Goal: Task Accomplishment & Management: Complete application form

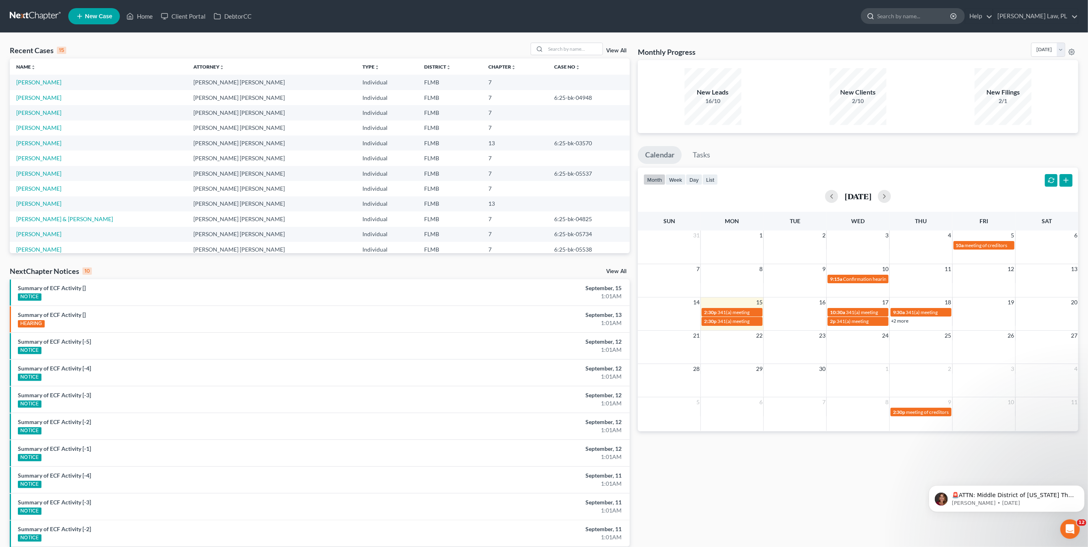
click at [948, 19] on input "search" at bounding box center [914, 16] width 74 height 15
type input "d"
click at [575, 47] on input "search" at bounding box center [573, 49] width 57 height 12
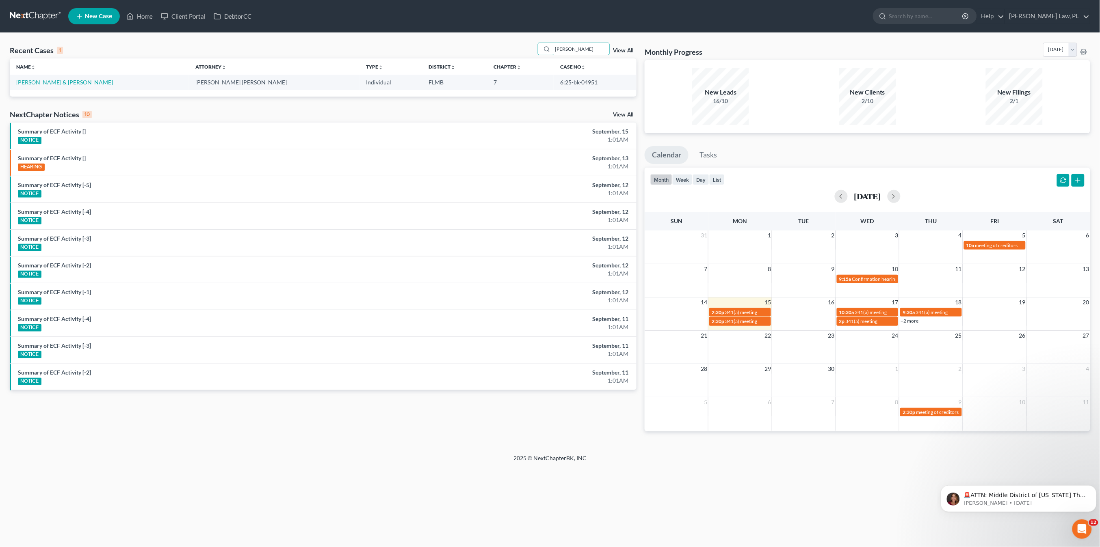
type input "[PERSON_NAME]"
click at [57, 82] on link "[PERSON_NAME] & [PERSON_NAME]" at bounding box center [64, 82] width 97 height 7
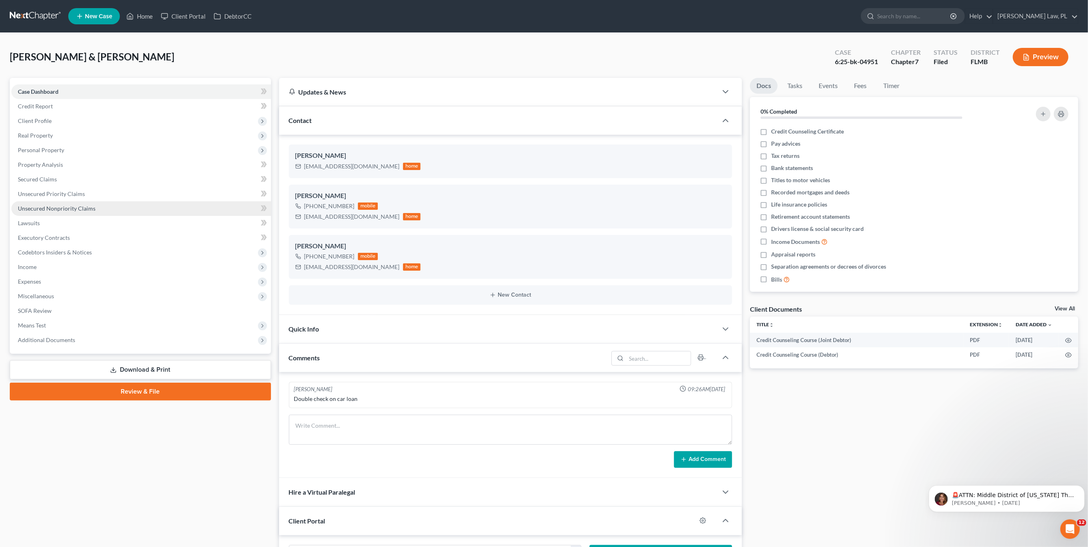
click at [65, 208] on span "Unsecured Nonpriority Claims" at bounding box center [57, 208] width 78 height 7
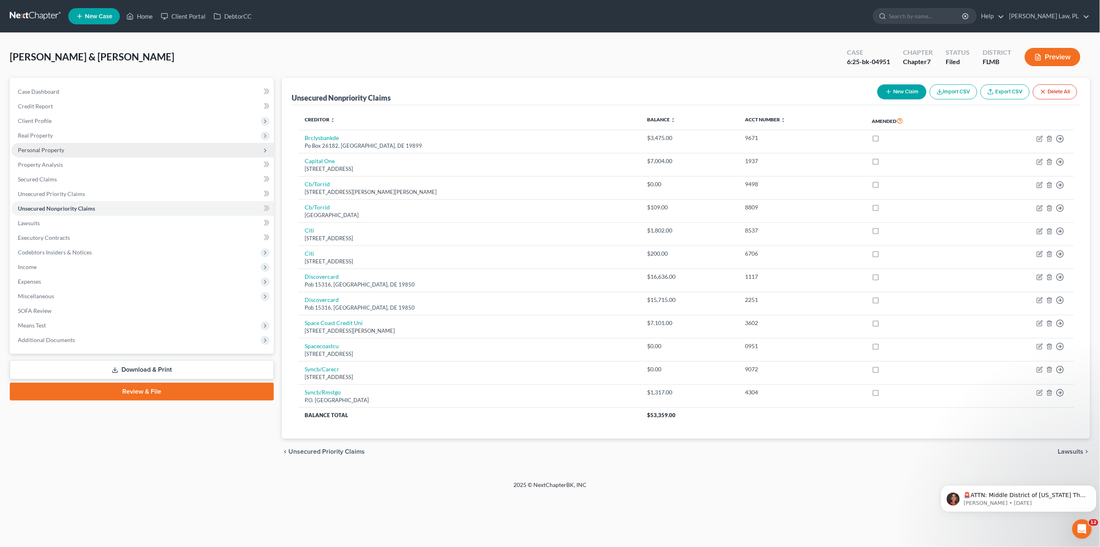
click at [56, 153] on span "Personal Property" at bounding box center [142, 150] width 262 height 15
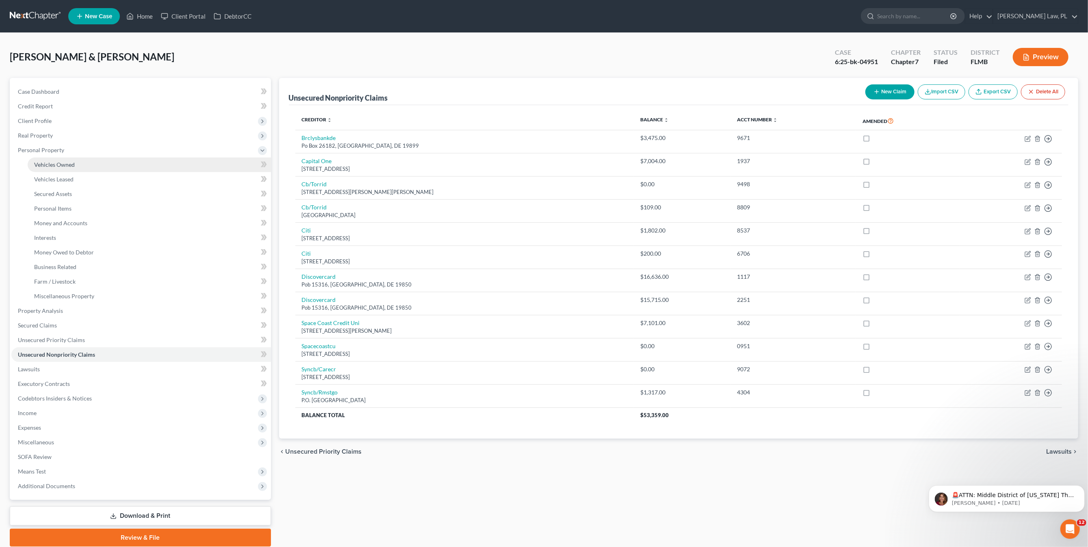
click at [56, 162] on span "Vehicles Owned" at bounding box center [54, 164] width 41 height 7
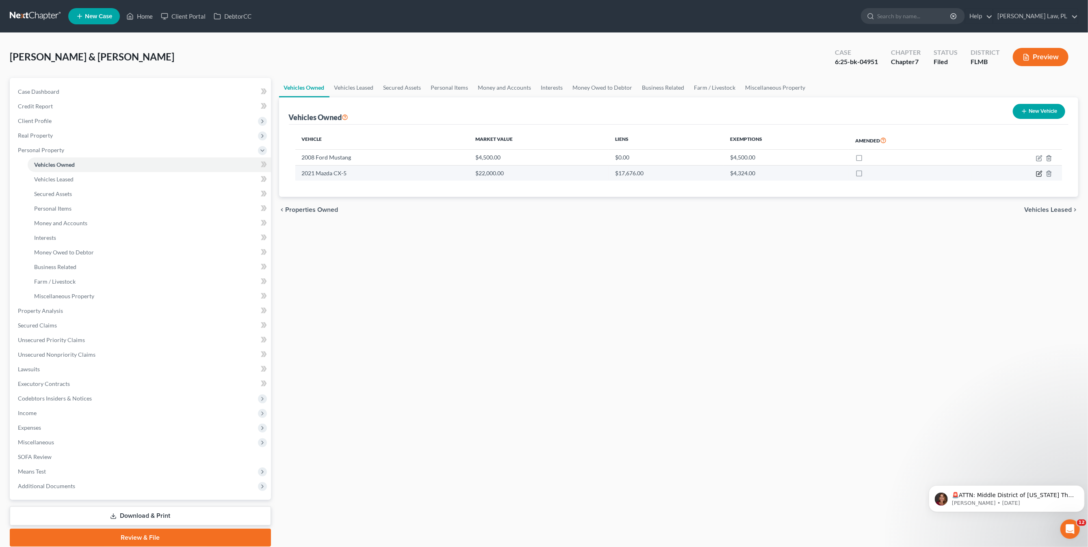
click at [1038, 173] on icon "button" at bounding box center [1039, 174] width 6 height 6
select select "0"
select select "5"
select select "1"
select select "2"
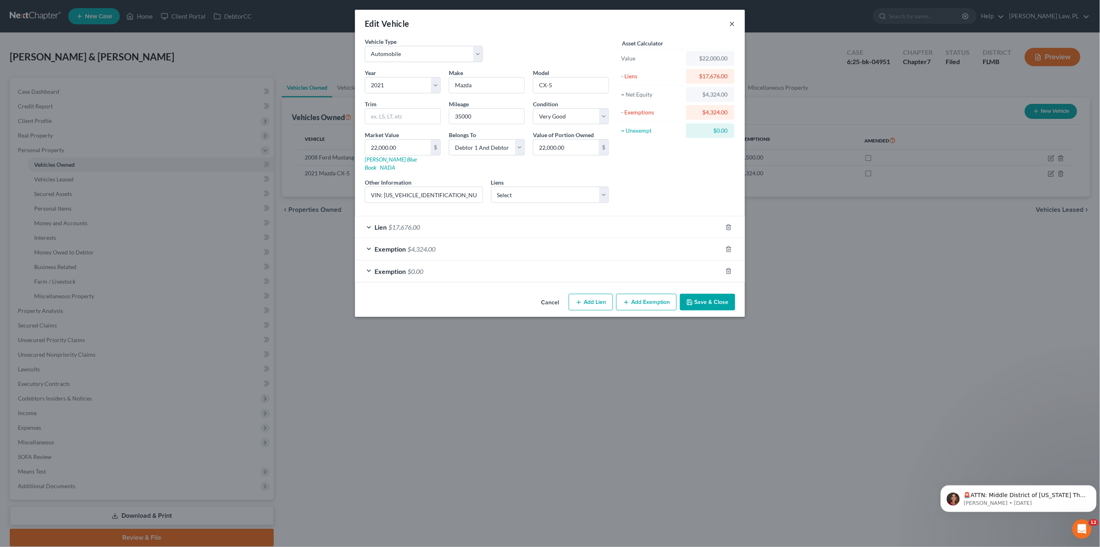
click at [729, 22] on button "×" at bounding box center [732, 24] width 6 height 10
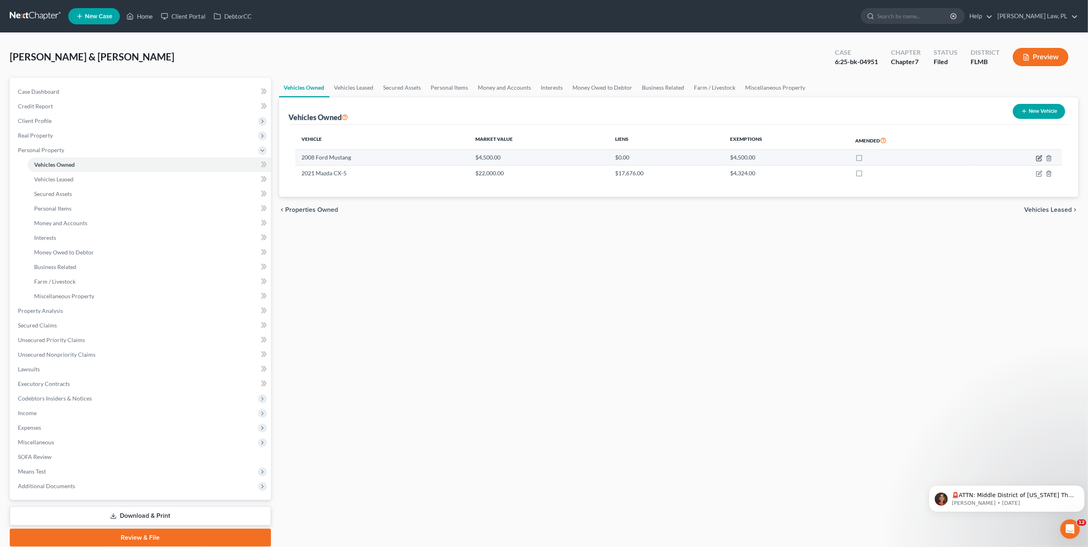
click at [1040, 157] on icon "button" at bounding box center [1039, 158] width 6 height 6
select select "0"
select select "18"
select select "2"
select select "0"
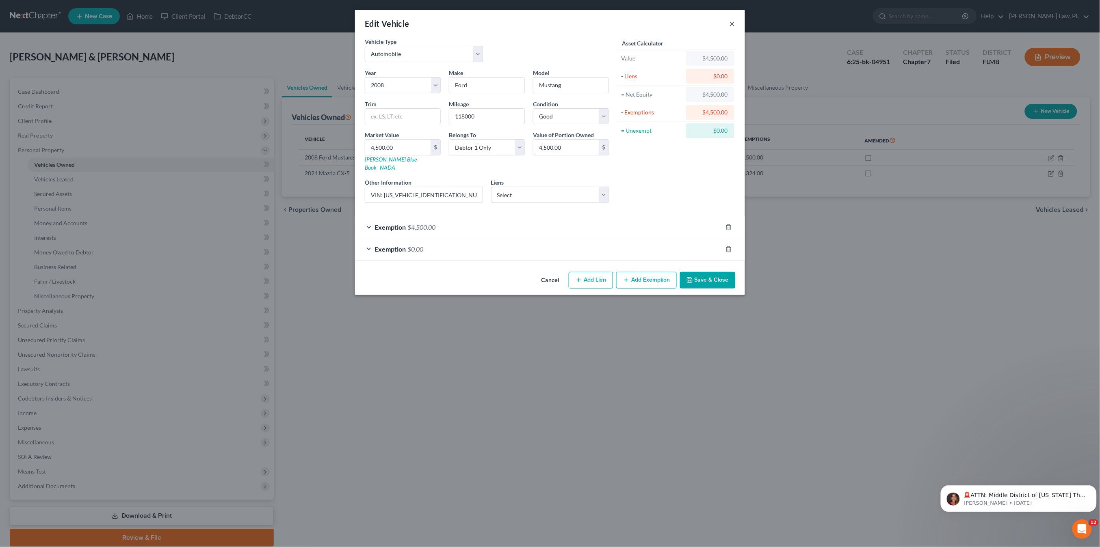
click at [733, 24] on button "×" at bounding box center [732, 24] width 6 height 10
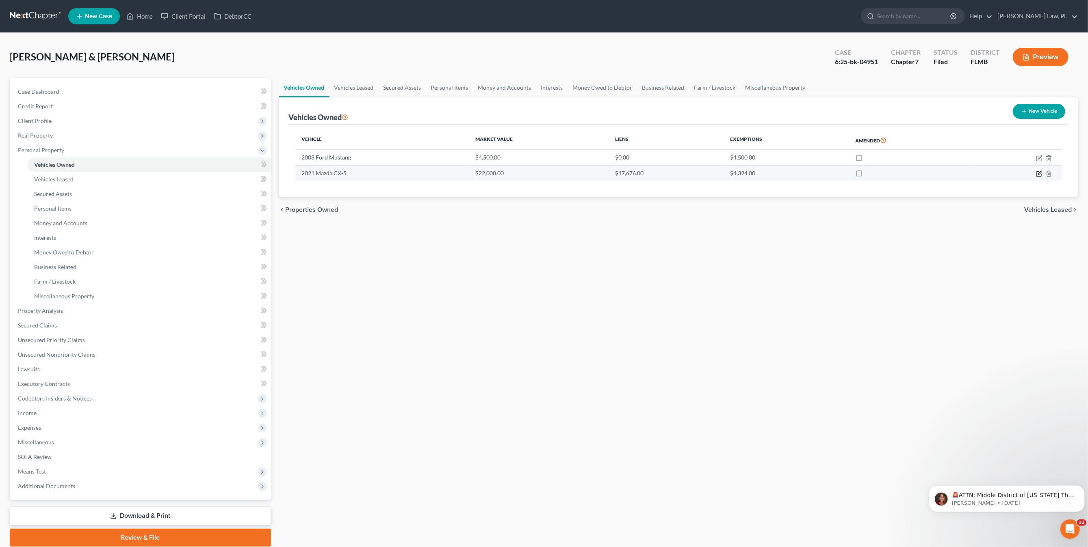
click at [1038, 171] on icon "button" at bounding box center [1039, 174] width 6 height 6
select select "0"
select select "5"
select select "1"
select select "2"
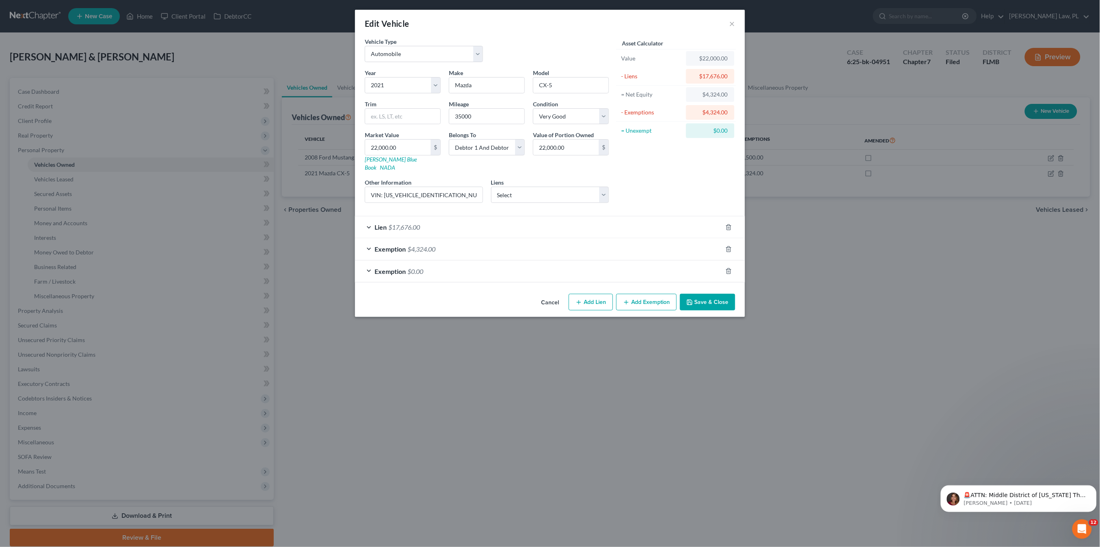
click at [615, 242] on div "Exemption $4,324.00" at bounding box center [538, 249] width 367 height 22
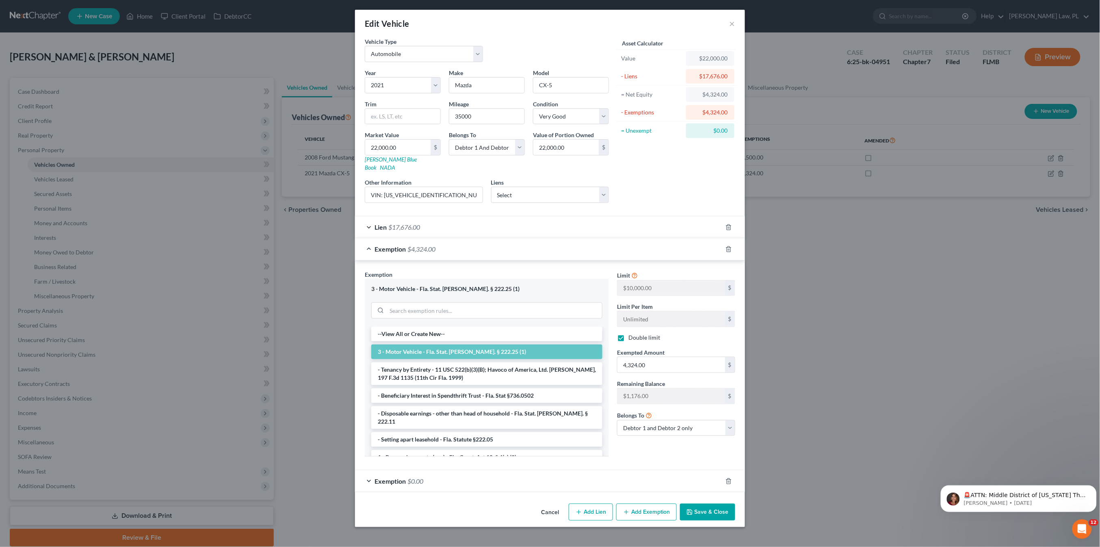
click at [929, 282] on div "Edit Vehicle × Vehicle Type Select Automobile Truck Trailer Watercraft Aircraft…" at bounding box center [550, 273] width 1100 height 547
click at [730, 20] on button "×" at bounding box center [732, 24] width 6 height 10
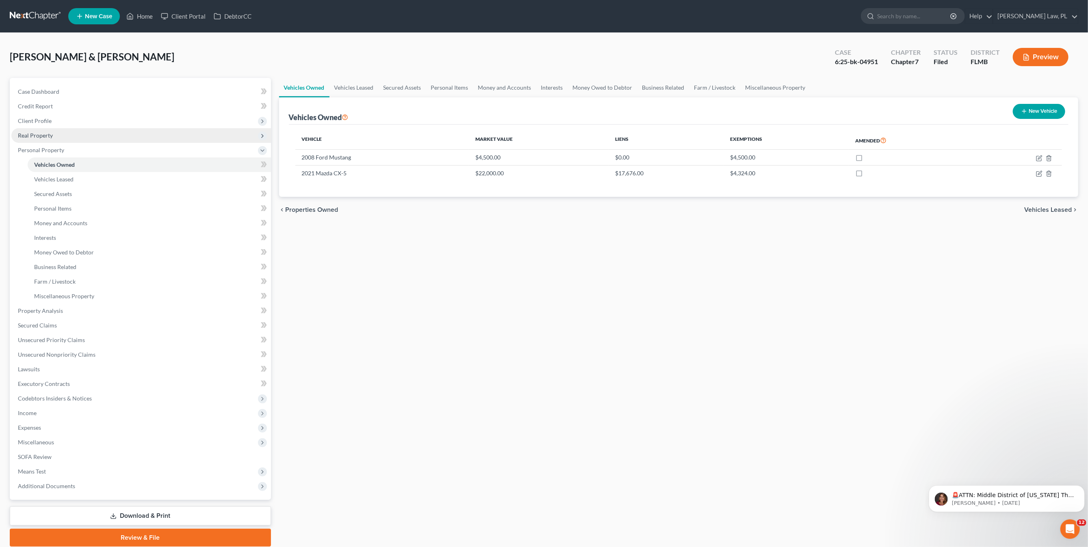
click at [36, 130] on span "Real Property" at bounding box center [141, 135] width 260 height 15
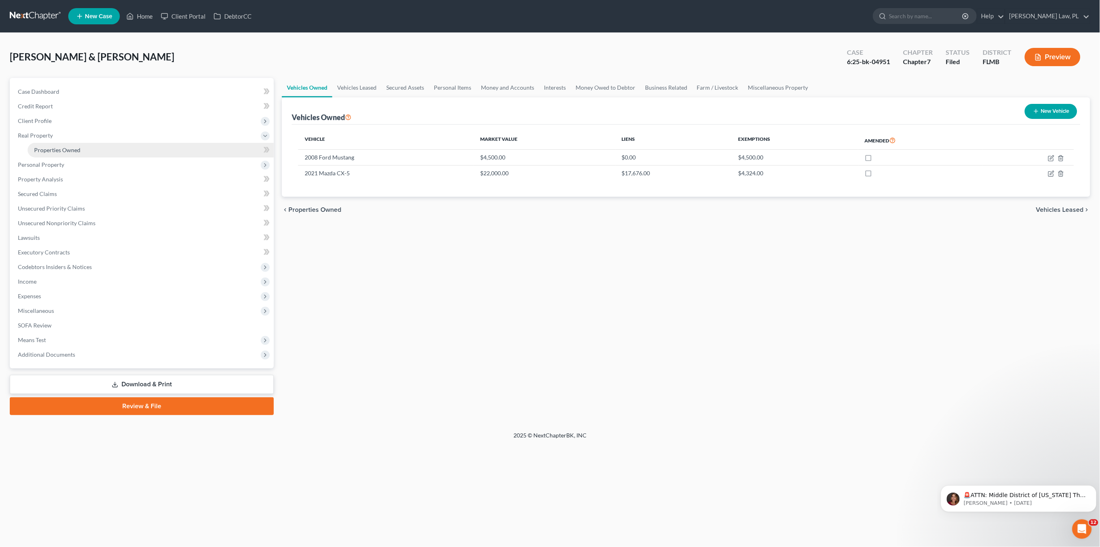
click at [56, 148] on span "Properties Owned" at bounding box center [57, 150] width 46 height 7
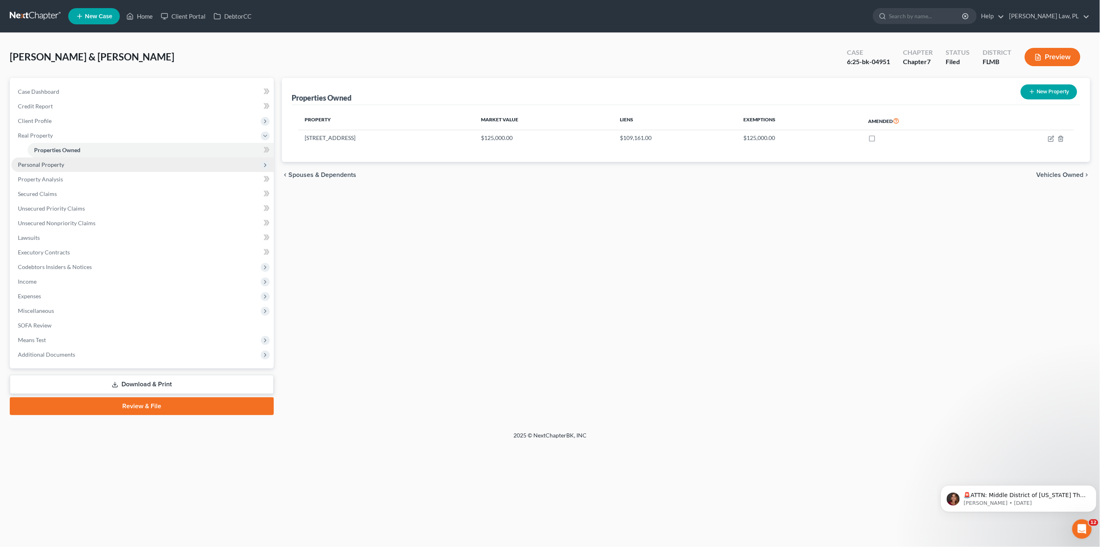
click at [56, 165] on span "Personal Property" at bounding box center [41, 164] width 46 height 7
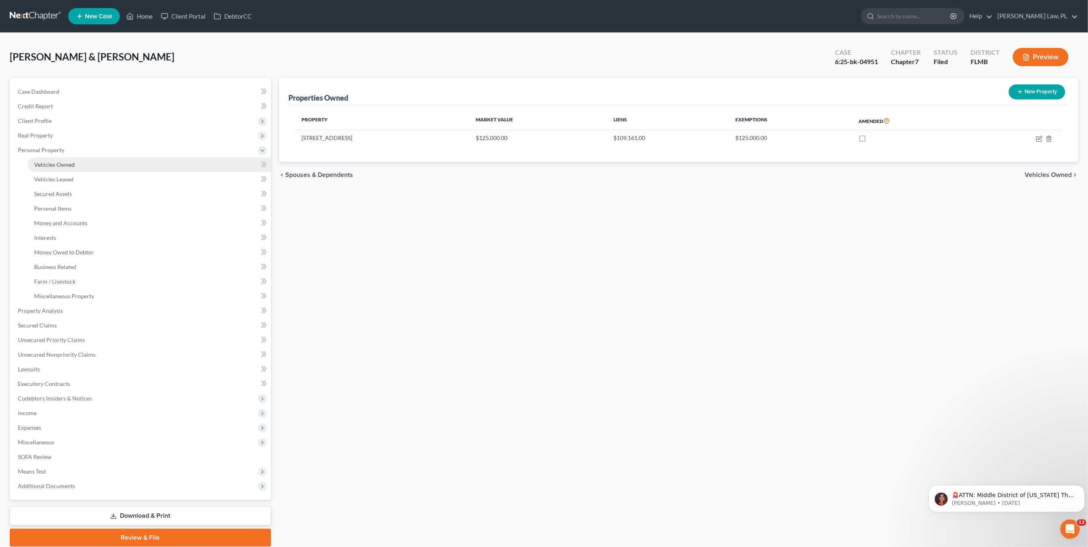
click at [63, 170] on link "Vehicles Owned" at bounding box center [149, 165] width 243 height 15
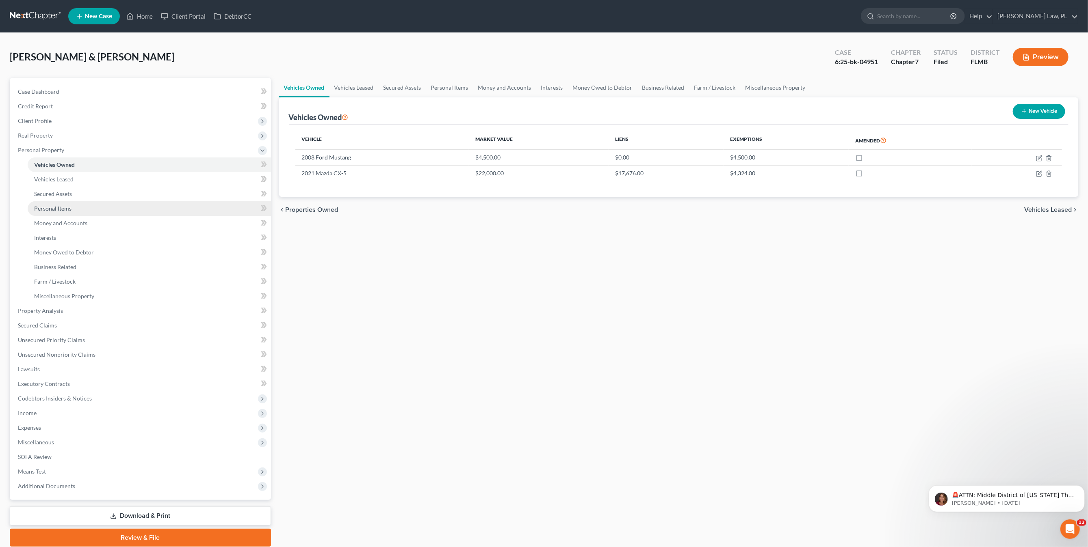
click at [77, 210] on link "Personal Items" at bounding box center [149, 208] width 243 height 15
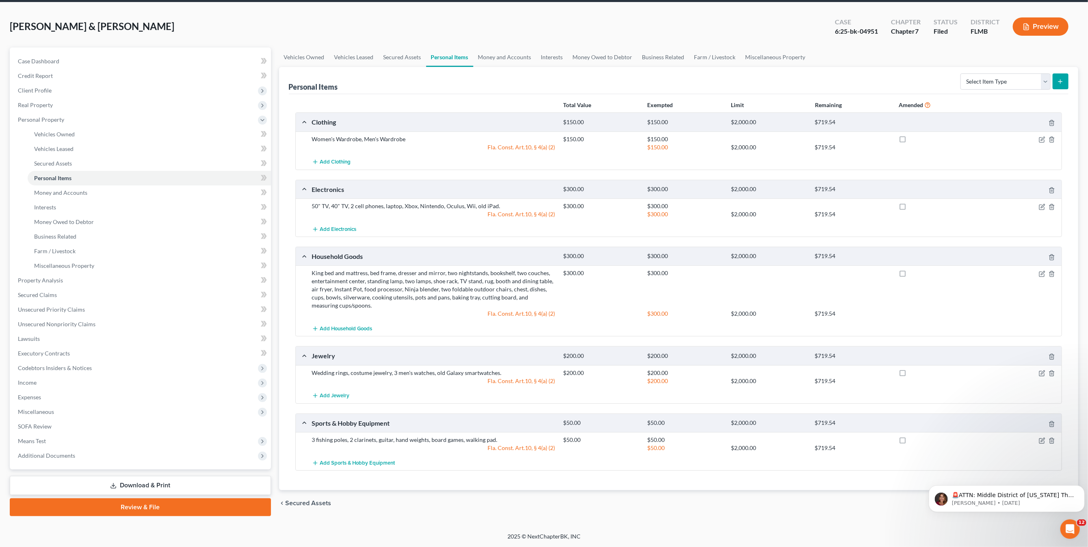
scroll to position [34, 0]
click at [1042, 139] on icon "button" at bounding box center [1041, 139] width 6 height 6
select select "2"
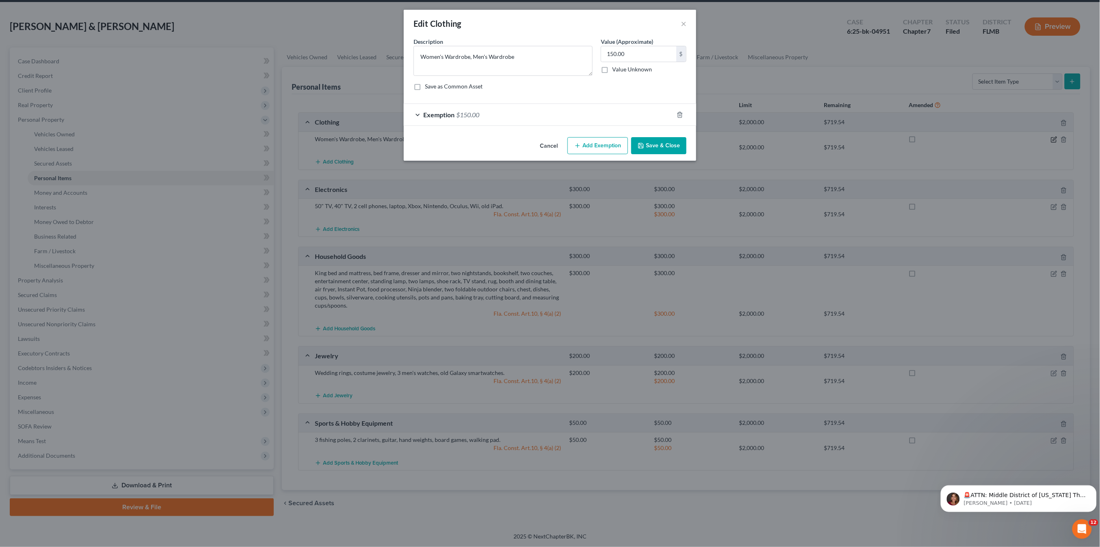
checkbox input "true"
click at [521, 123] on div "Exemption $150.00" at bounding box center [539, 115] width 270 height 22
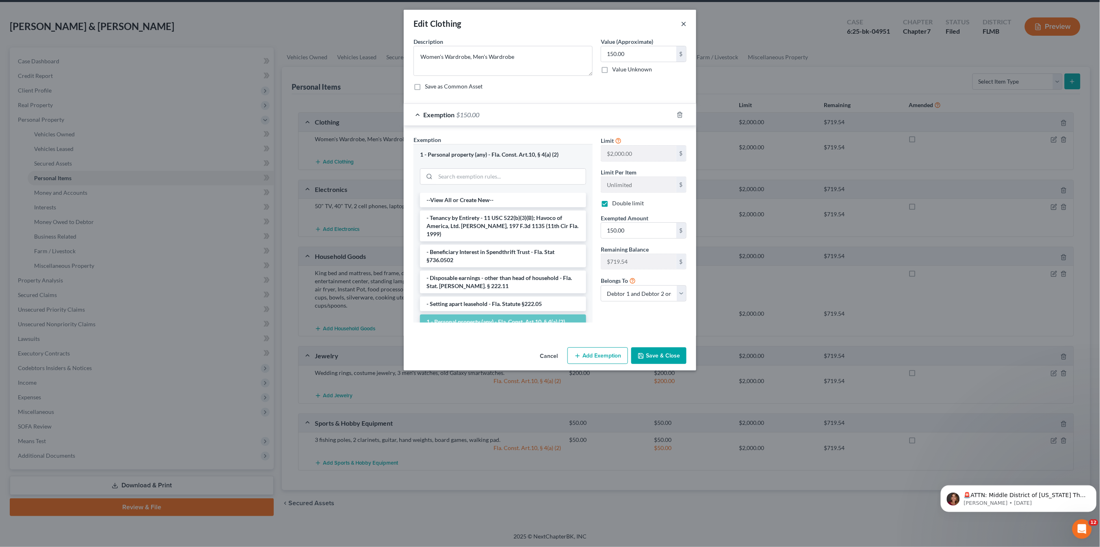
click at [684, 19] on button "×" at bounding box center [684, 24] width 6 height 10
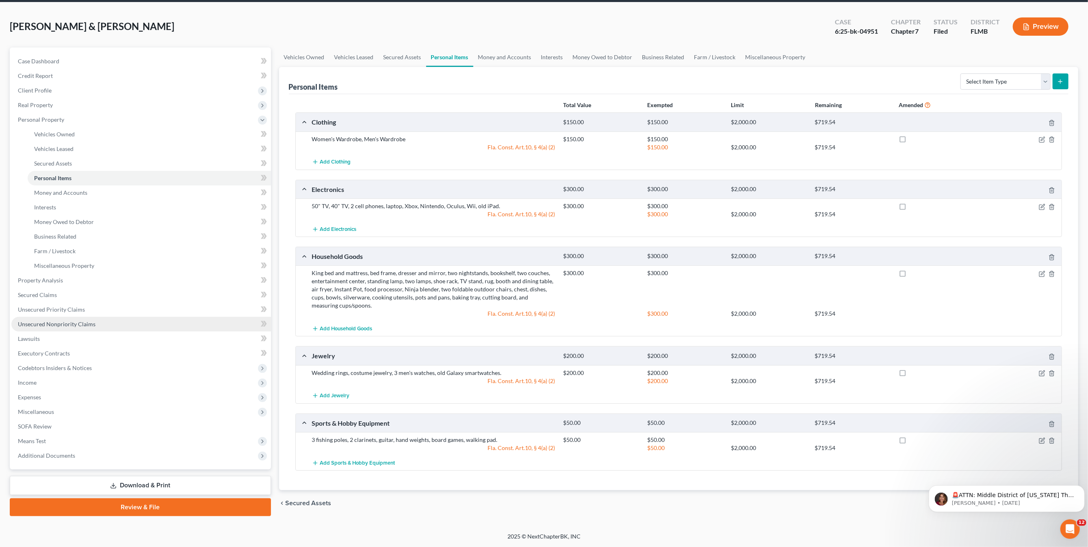
click at [52, 321] on span "Unsecured Nonpriority Claims" at bounding box center [57, 324] width 78 height 7
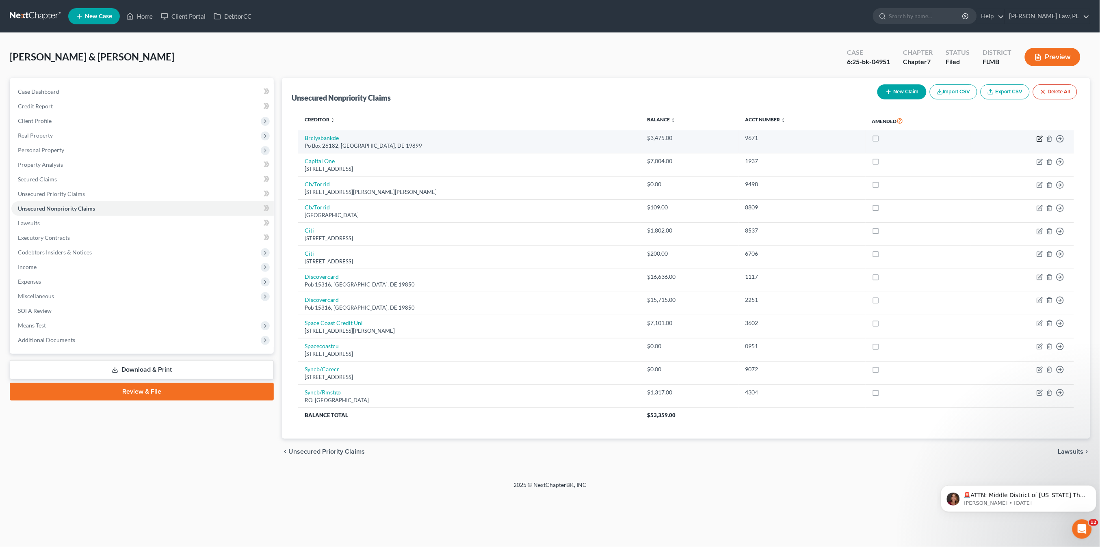
click at [1039, 139] on icon "button" at bounding box center [1039, 139] width 6 height 6
select select "7"
select select "1"
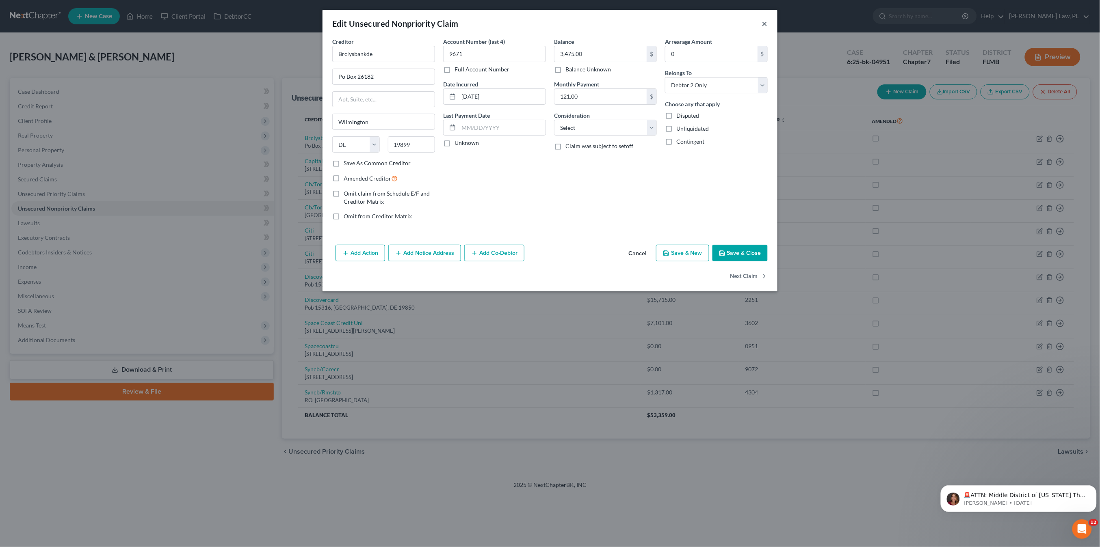
click at [764, 19] on button "×" at bounding box center [765, 24] width 6 height 10
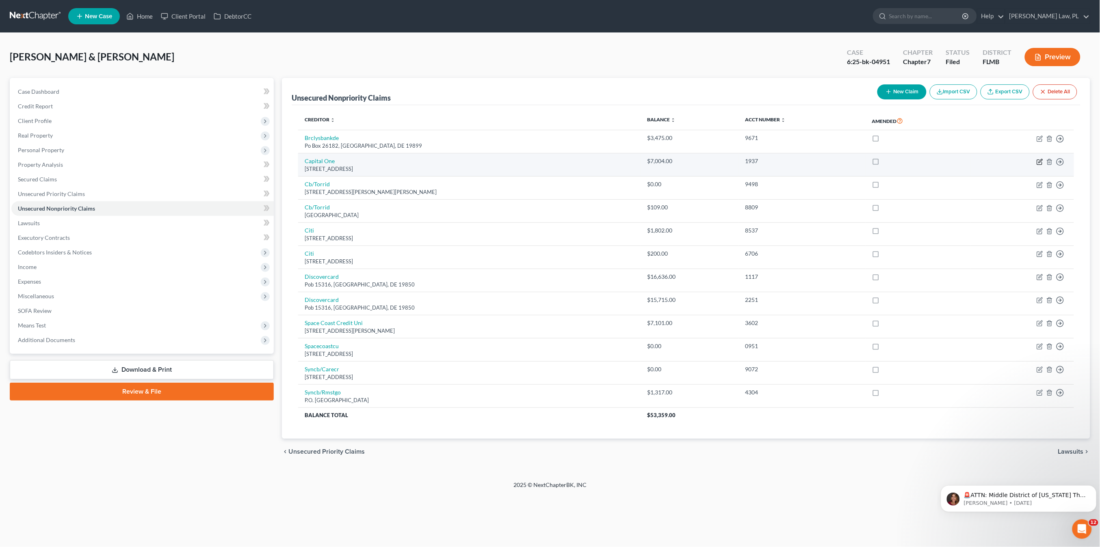
click at [1040, 165] on icon "button" at bounding box center [1039, 162] width 6 height 6
select select "48"
select select "2"
select select "0"
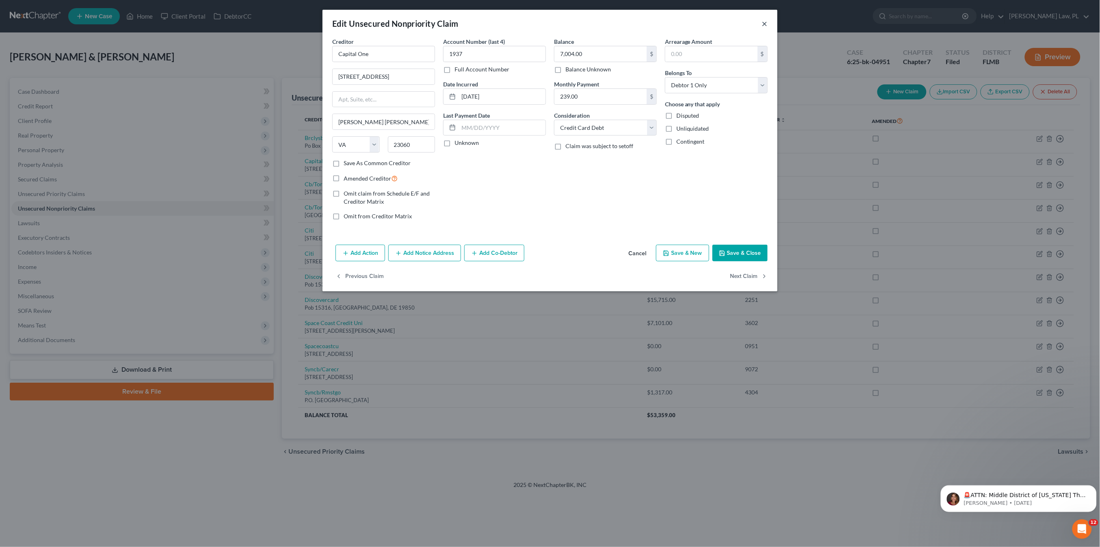
click at [765, 25] on button "×" at bounding box center [765, 24] width 6 height 10
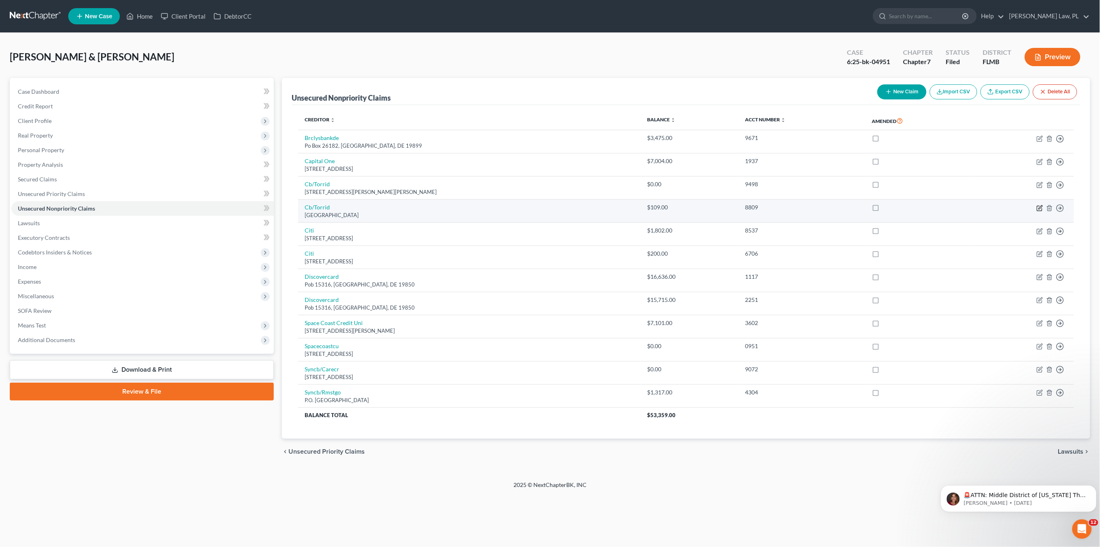
click at [1040, 206] on icon "button" at bounding box center [1039, 208] width 6 height 6
select select "36"
select select "2"
select select "1"
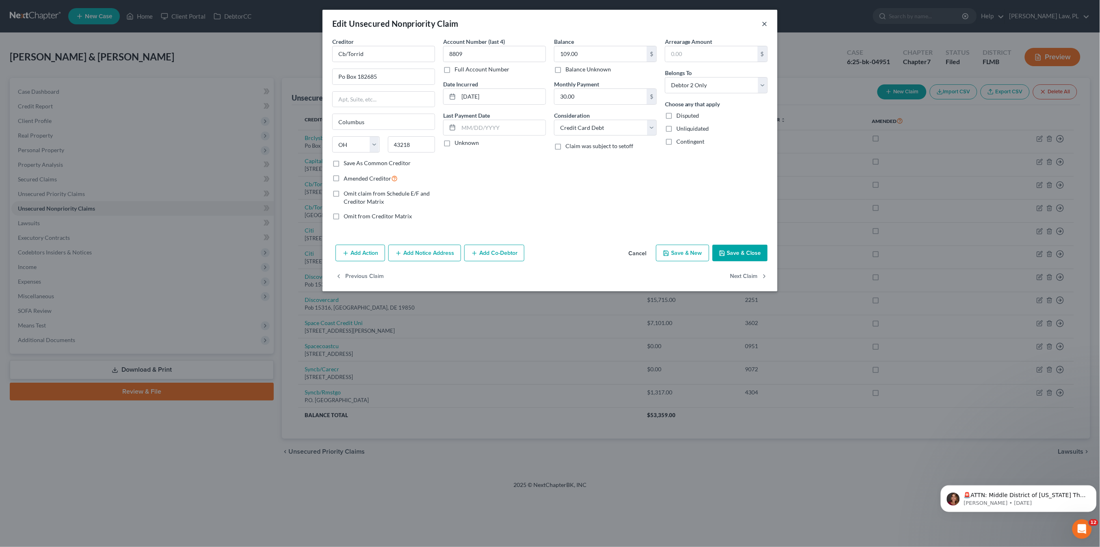
click at [763, 27] on button "×" at bounding box center [765, 24] width 6 height 10
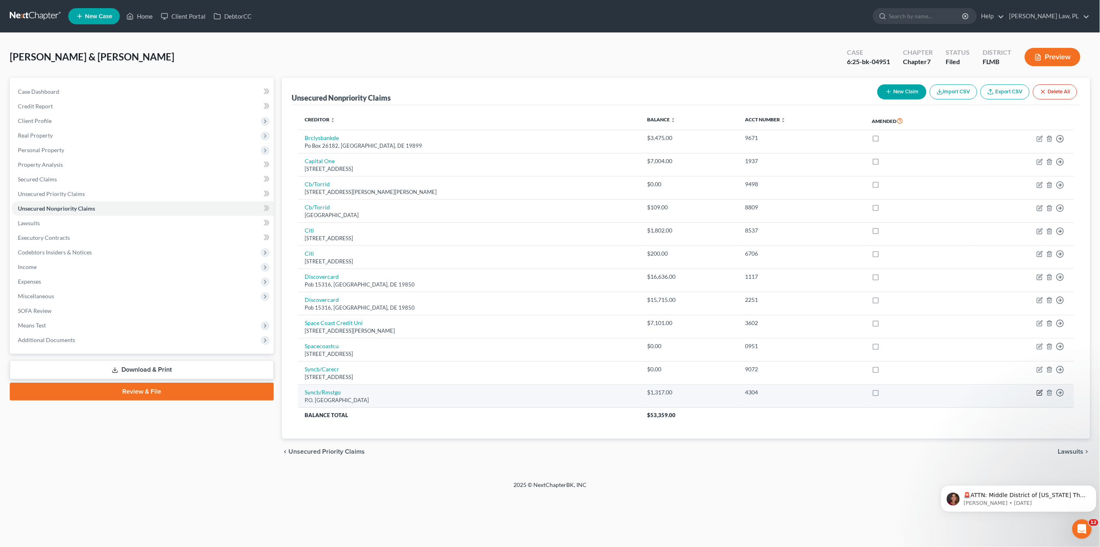
click at [1036, 395] on icon "button" at bounding box center [1039, 393] width 6 height 6
select select "36"
select select "2"
select select "0"
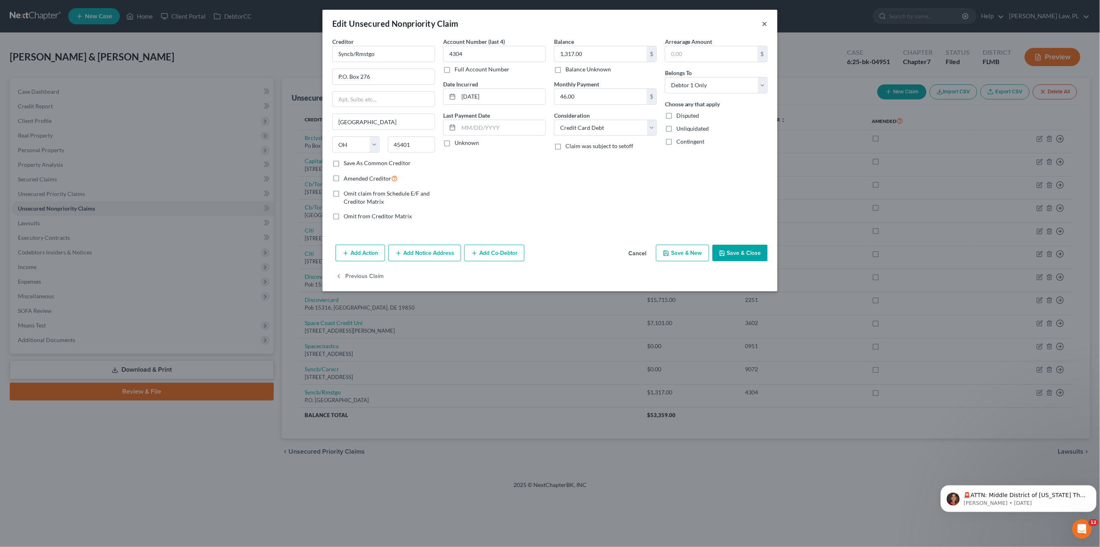
click at [764, 28] on button "×" at bounding box center [765, 24] width 6 height 10
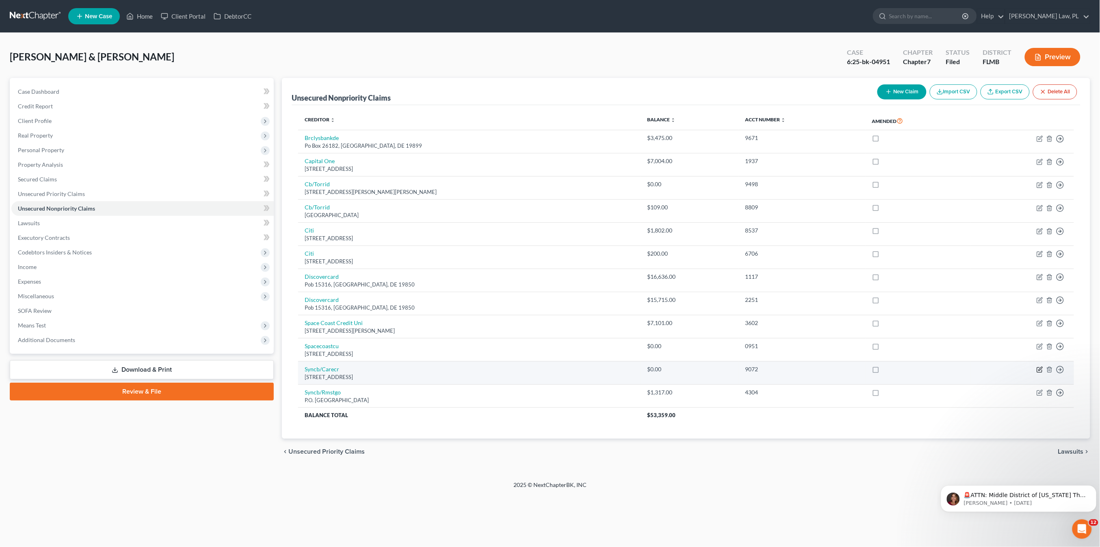
click at [1037, 370] on icon "button" at bounding box center [1039, 370] width 6 height 6
select select "45"
select select "2"
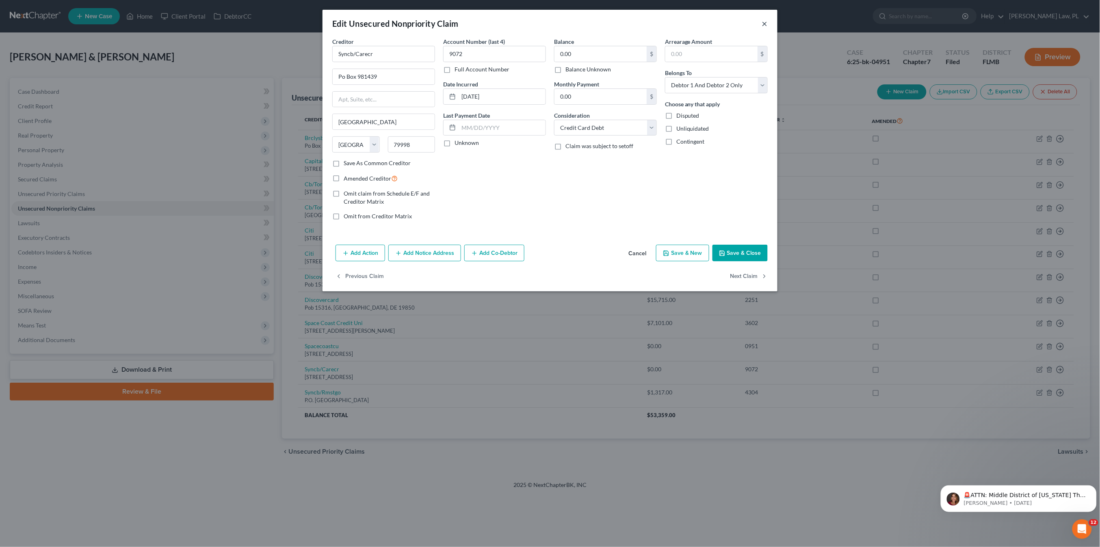
click at [765, 20] on button "×" at bounding box center [765, 24] width 6 height 10
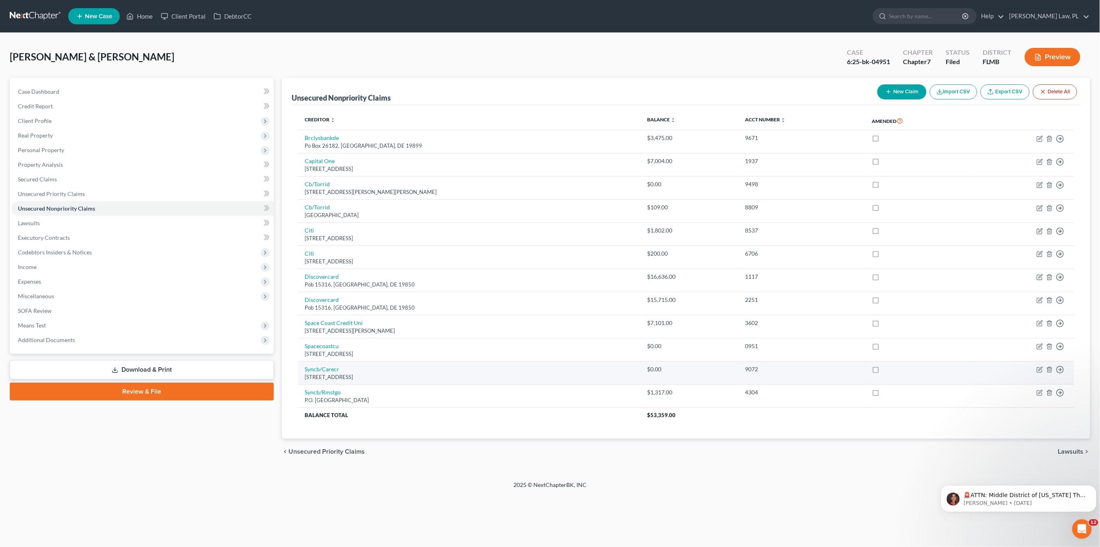
click at [1040, 378] on td "Move to D Move to E Move to G Move to Notice Only" at bounding box center [1022, 373] width 104 height 23
click at [1040, 373] on icon "button" at bounding box center [1039, 370] width 6 height 6
select select "45"
select select "2"
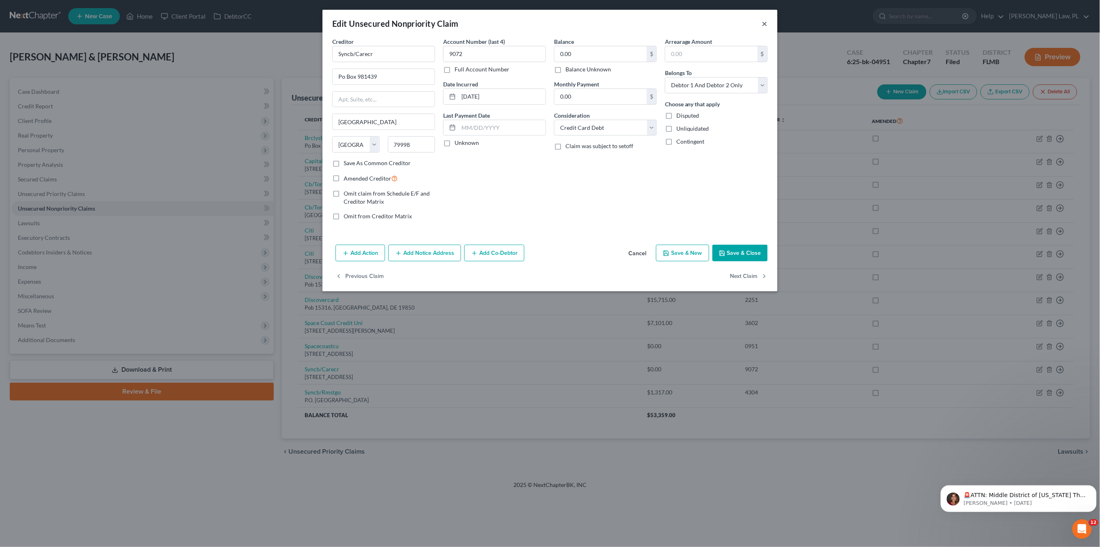
click at [765, 20] on button "×" at bounding box center [765, 24] width 6 height 10
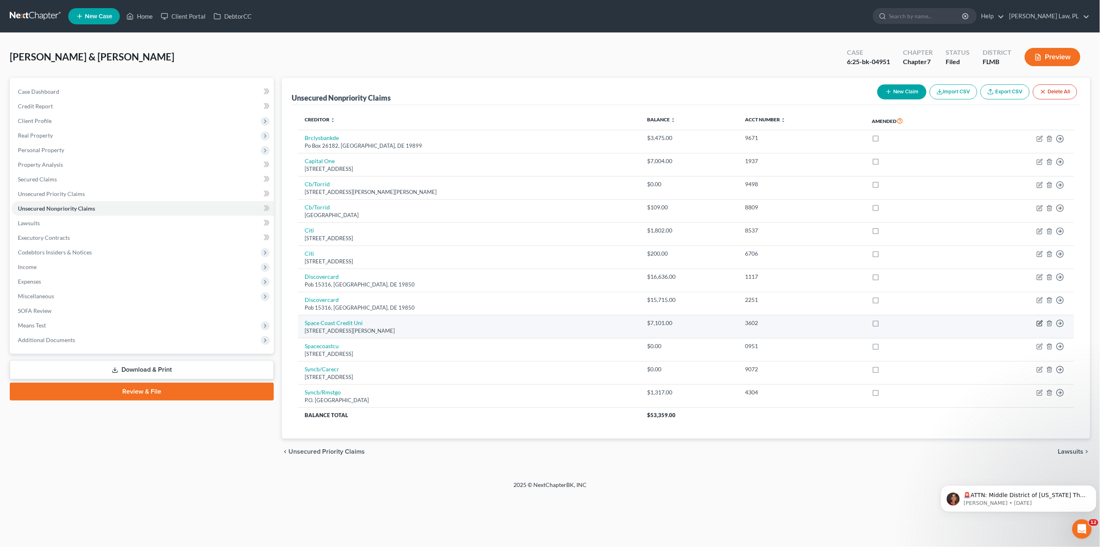
click at [1038, 327] on icon "button" at bounding box center [1039, 324] width 5 height 5
select select "9"
select select "2"
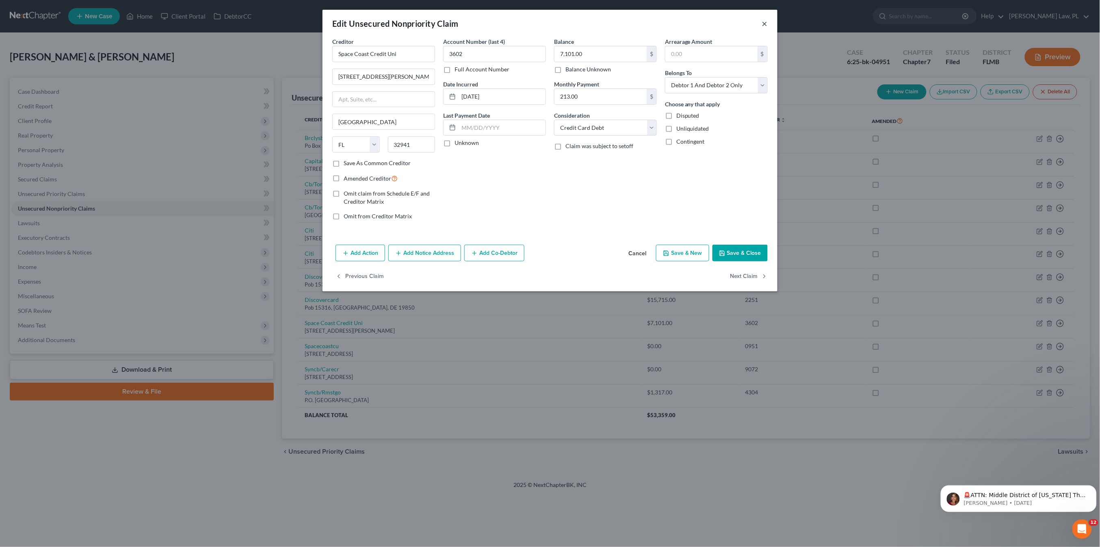
click at [765, 24] on button "×" at bounding box center [765, 24] width 6 height 10
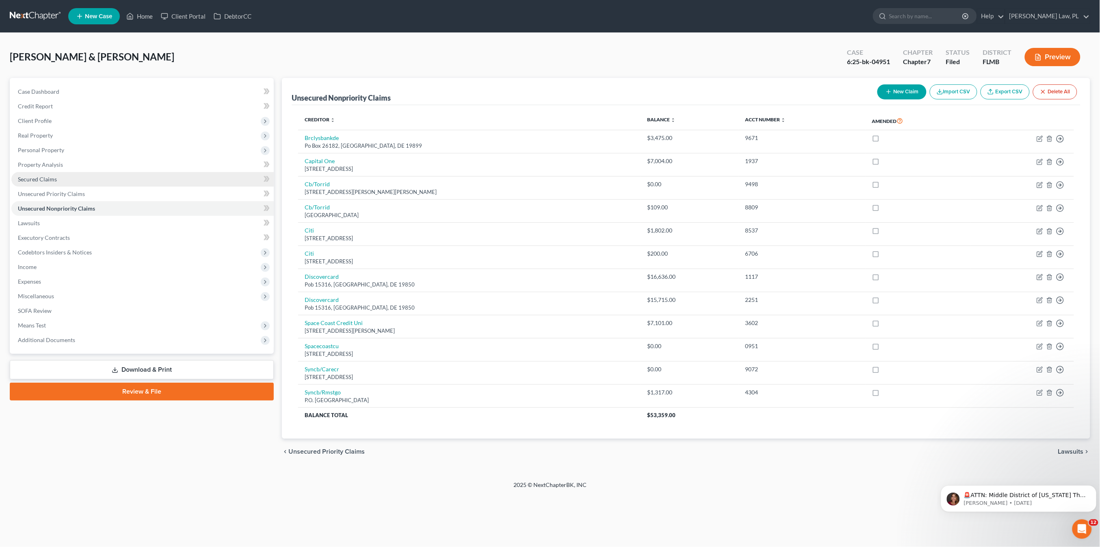
click at [55, 173] on link "Secured Claims" at bounding box center [142, 179] width 262 height 15
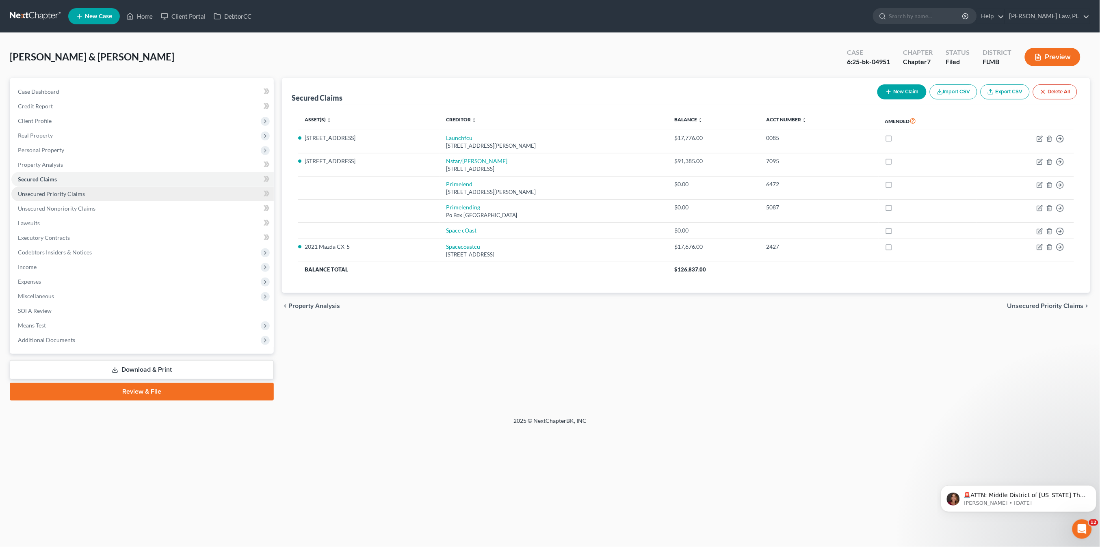
click at [53, 193] on span "Unsecured Priority Claims" at bounding box center [51, 193] width 67 height 7
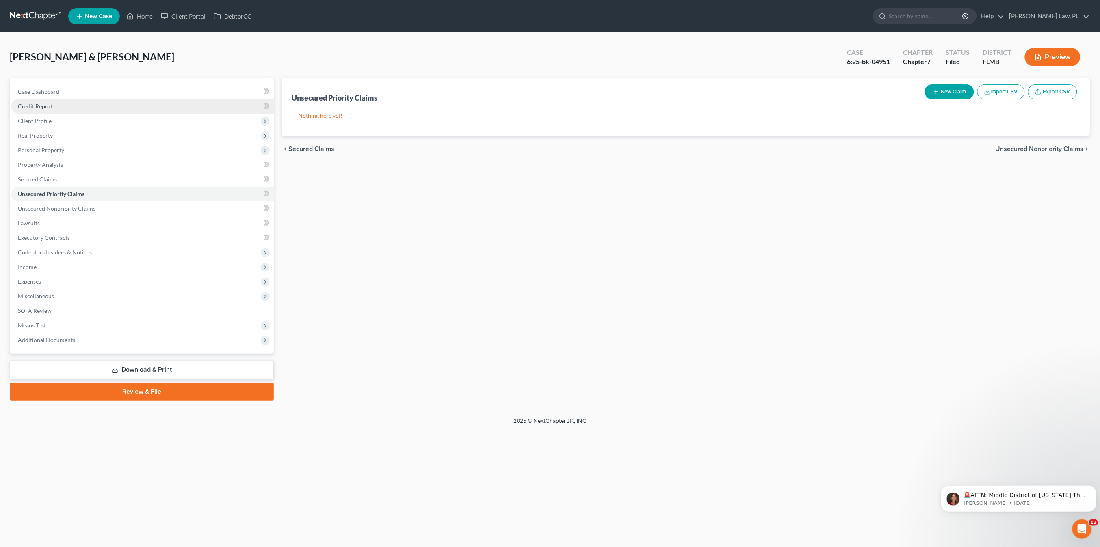
click at [46, 106] on span "Credit Report" at bounding box center [35, 106] width 35 height 7
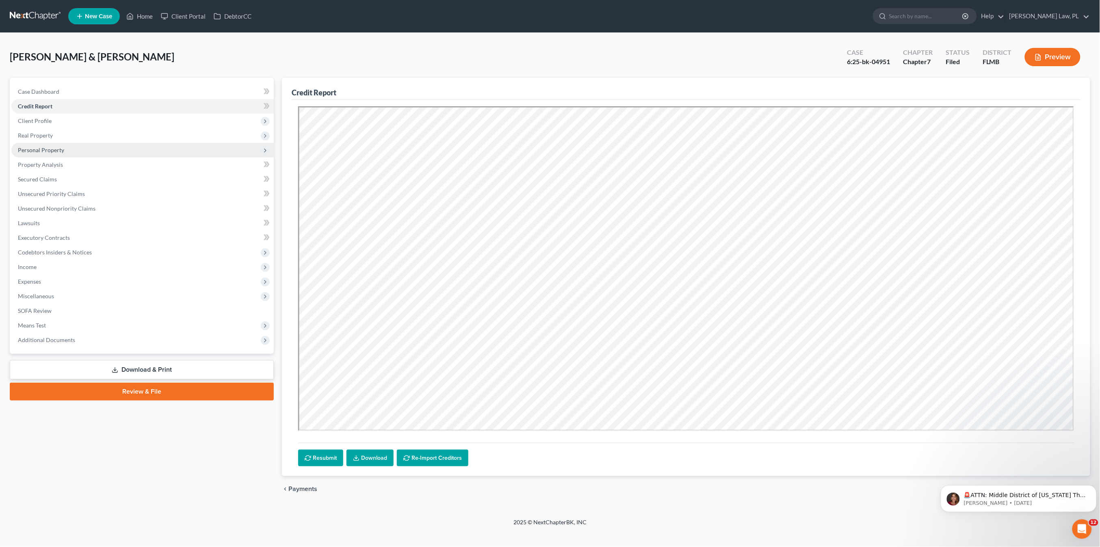
click at [76, 151] on span "Personal Property" at bounding box center [142, 150] width 262 height 15
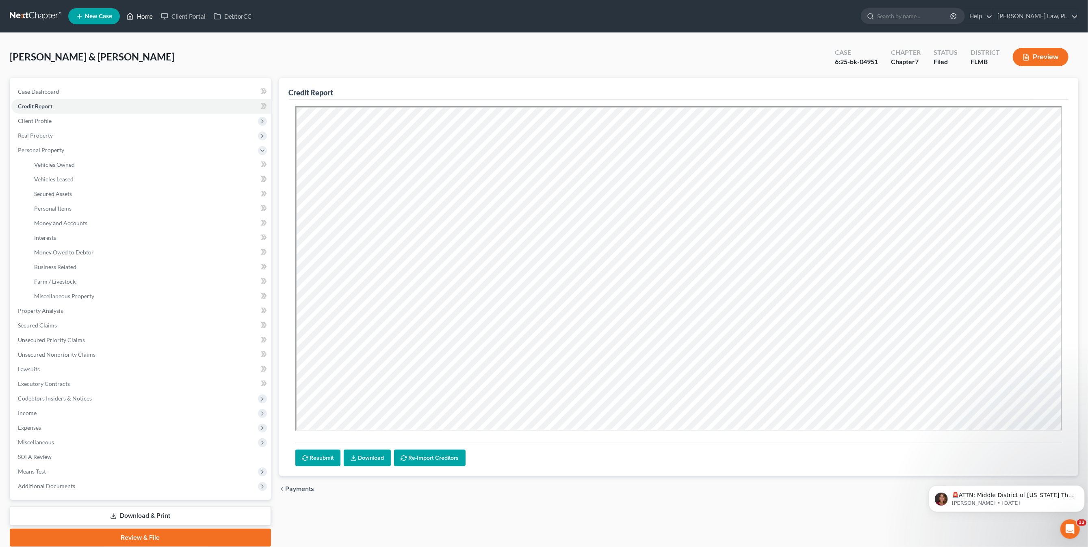
click at [130, 14] on icon at bounding box center [129, 16] width 7 height 10
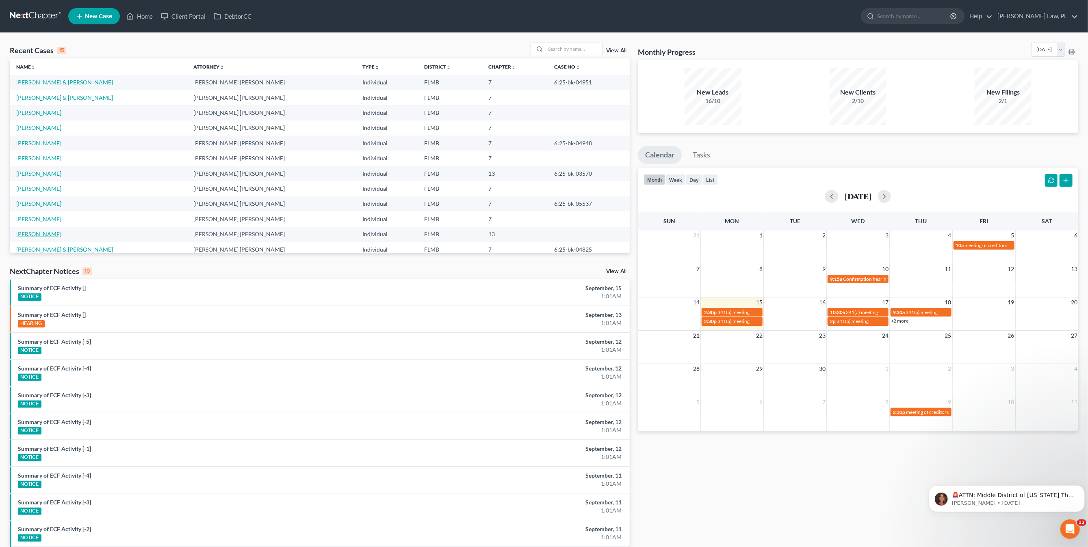
click at [45, 236] on link "[PERSON_NAME]" at bounding box center [38, 234] width 45 height 7
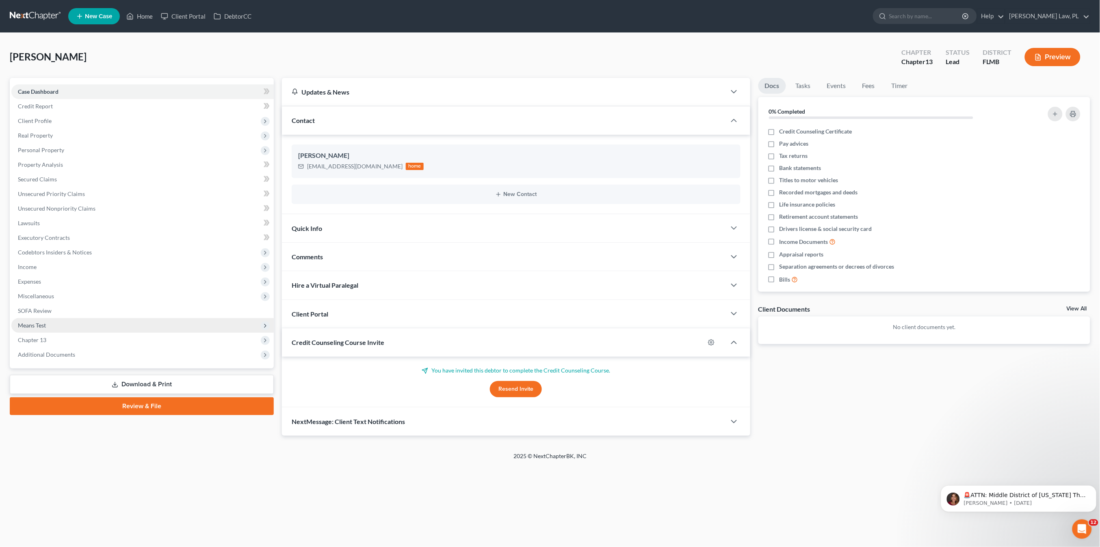
click at [50, 323] on span "Means Test" at bounding box center [142, 325] width 262 height 15
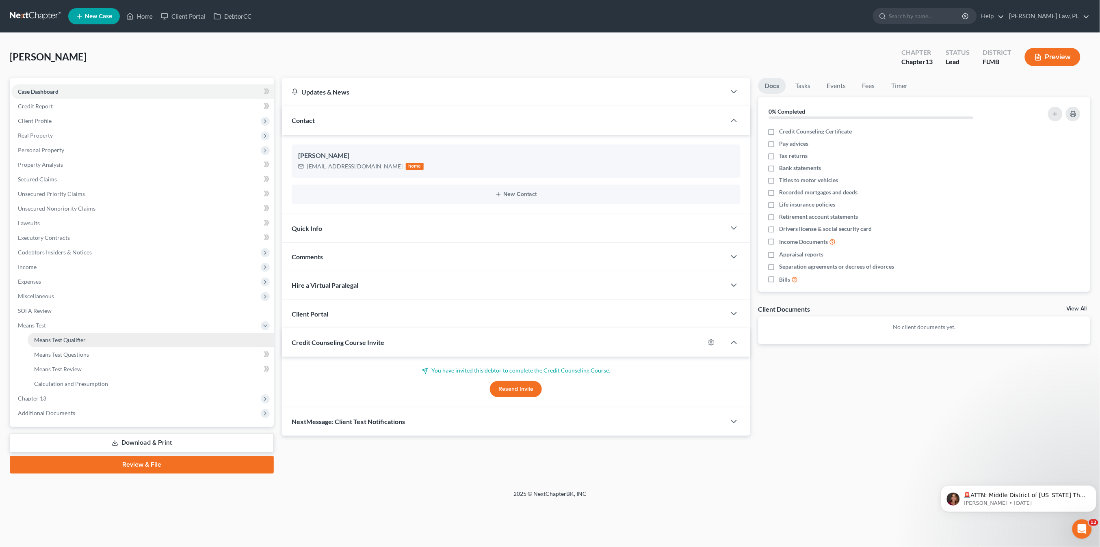
click at [60, 345] on link "Means Test Qualifier" at bounding box center [151, 340] width 246 height 15
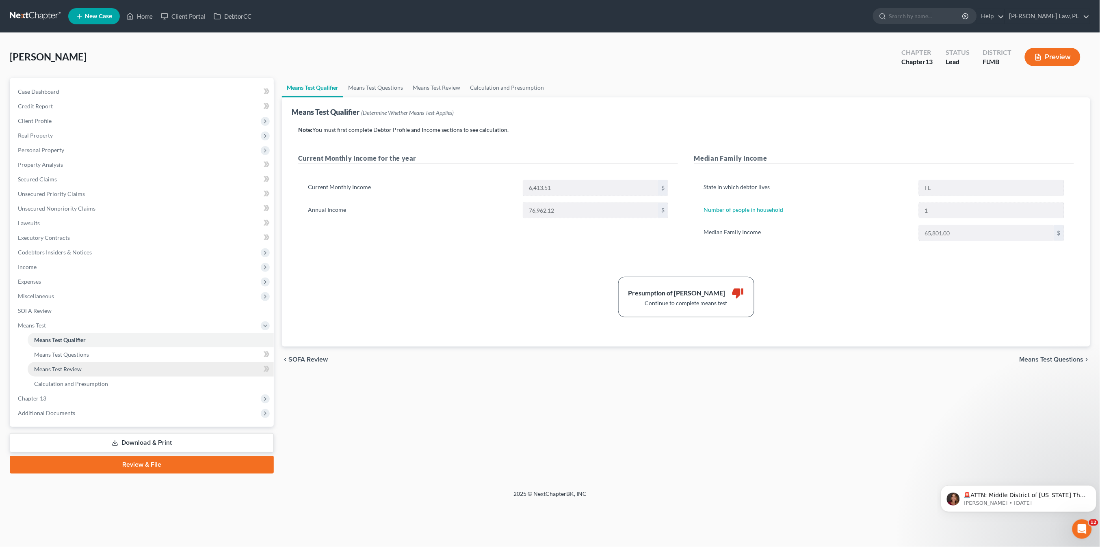
click at [90, 372] on link "Means Test Review" at bounding box center [151, 369] width 246 height 15
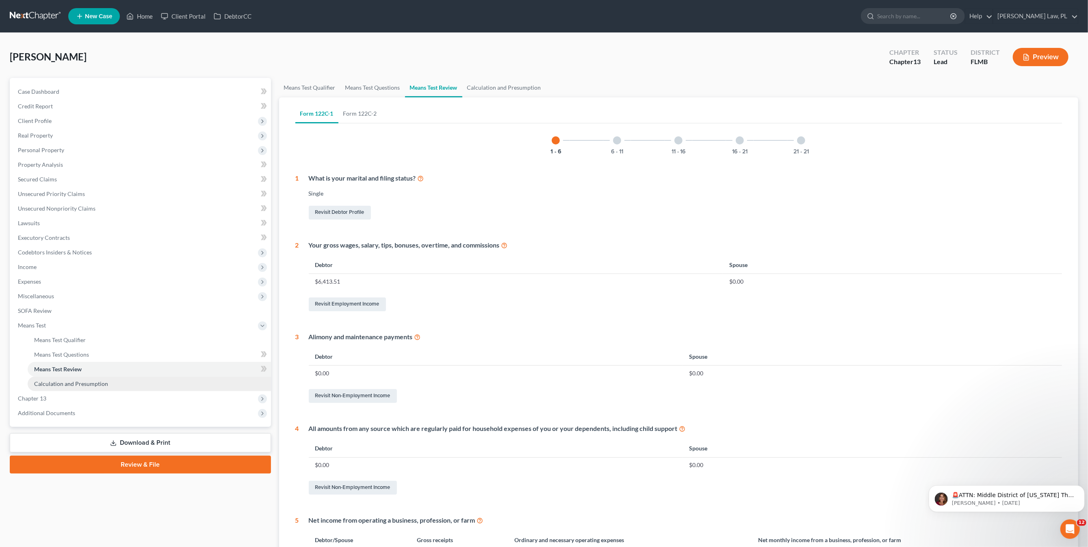
click at [187, 378] on link "Calculation and Presumption" at bounding box center [149, 384] width 243 height 15
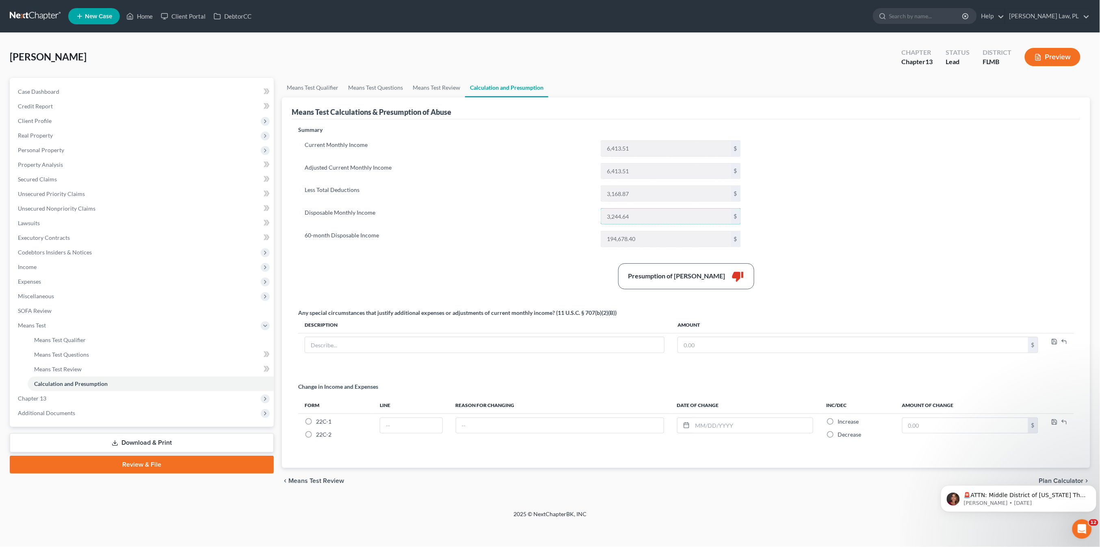
drag, startPoint x: 644, startPoint y: 217, endPoint x: 595, endPoint y: 217, distance: 48.7
click at [595, 217] on div "Disposable Monthly Income 3,244.64 $" at bounding box center [523, 216] width 444 height 16
click at [667, 245] on input "194,678.40" at bounding box center [666, 238] width 130 height 15
click at [140, 16] on link "Home" at bounding box center [139, 16] width 35 height 15
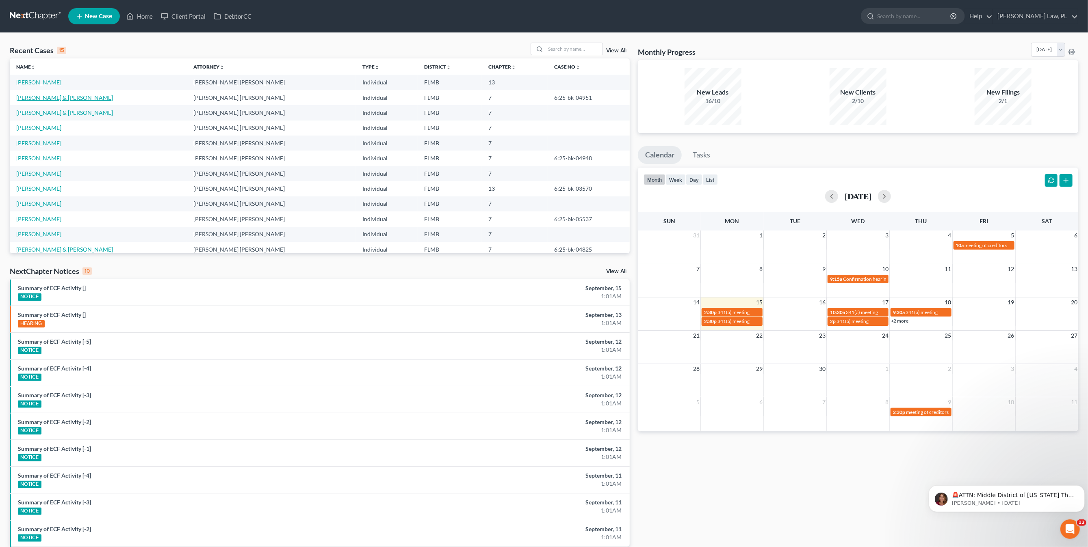
click at [65, 101] on link "[PERSON_NAME] & [PERSON_NAME]" at bounding box center [64, 97] width 97 height 7
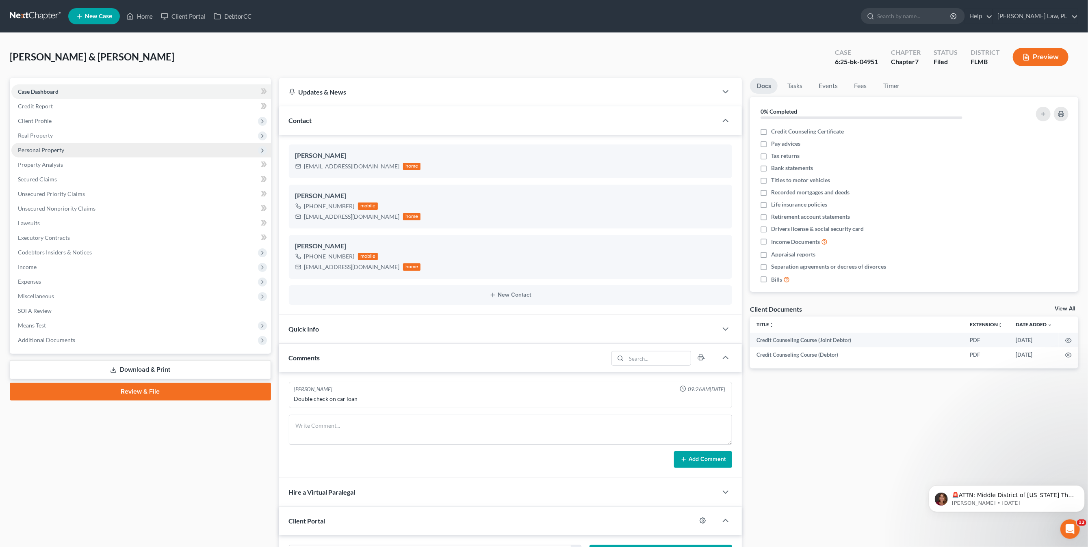
click at [63, 153] on span "Personal Property" at bounding box center [41, 150] width 46 height 7
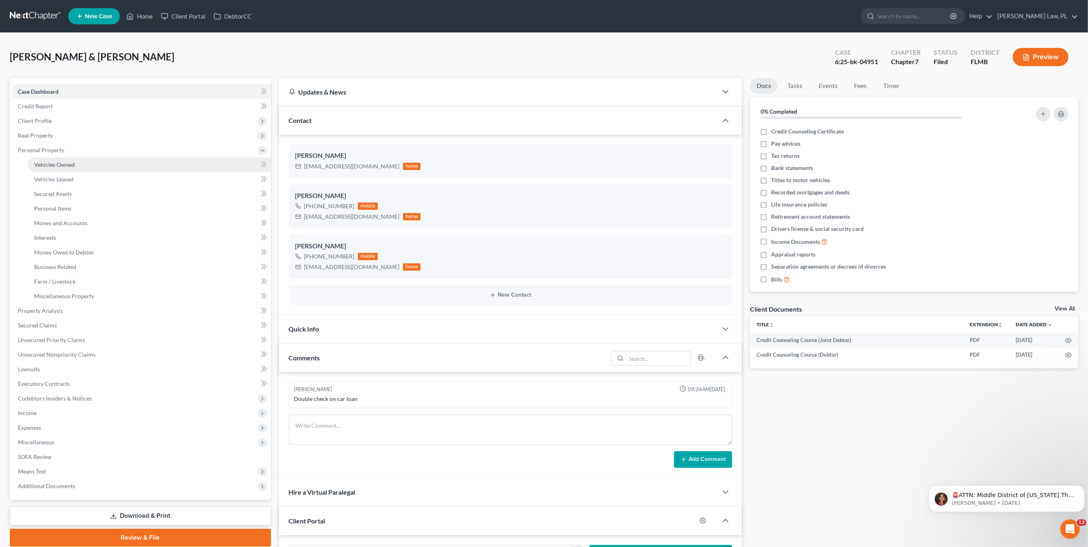
click at [65, 164] on span "Vehicles Owned" at bounding box center [54, 164] width 41 height 7
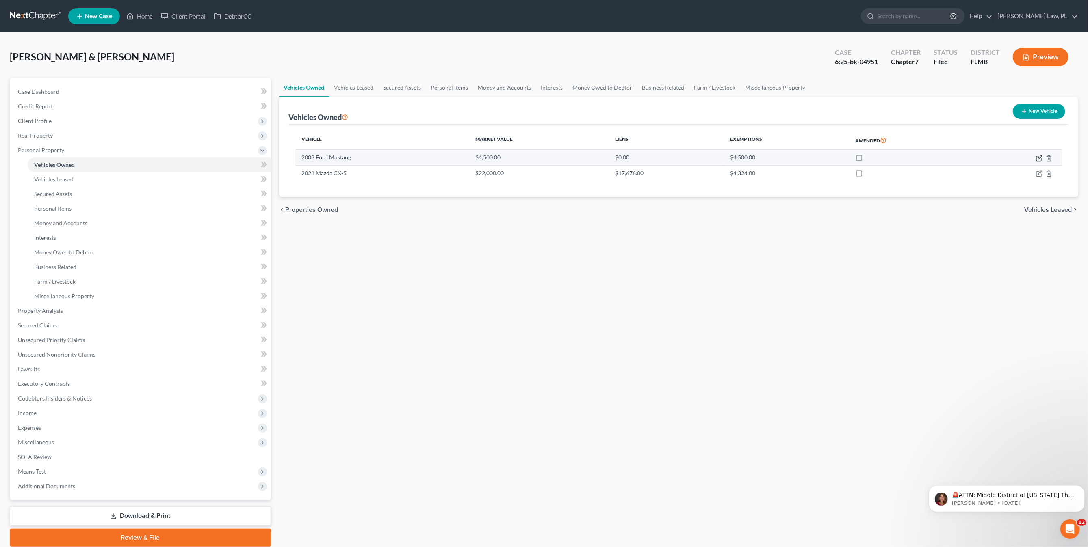
click at [1040, 156] on icon "button" at bounding box center [1039, 158] width 6 height 6
select select "0"
select select "18"
select select "2"
select select "0"
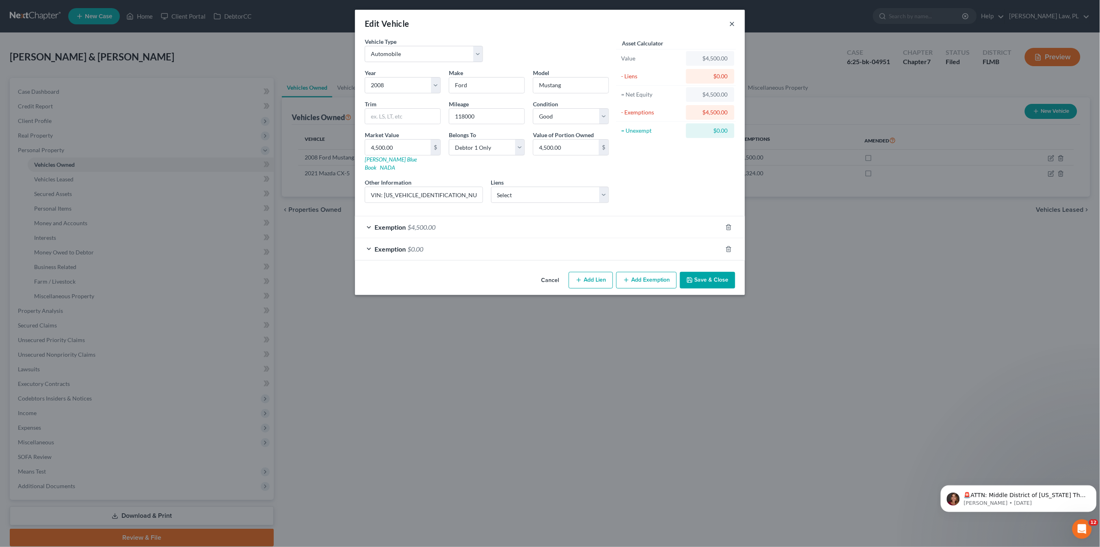
click at [731, 24] on button "×" at bounding box center [732, 24] width 6 height 10
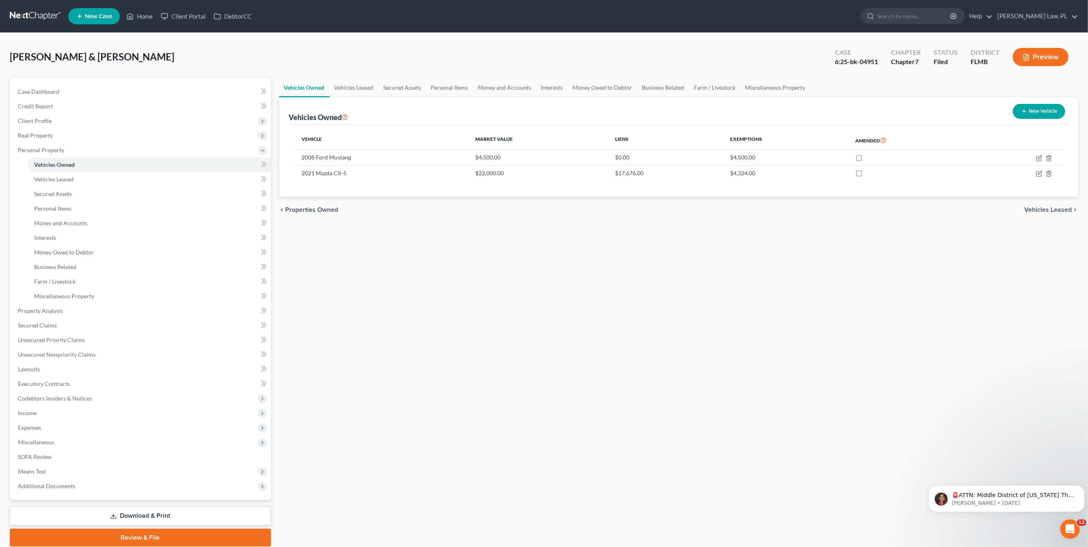
click at [855, 210] on div "chevron_left Properties Owned Vehicles Leased chevron_right" at bounding box center [678, 210] width 799 height 26
